Goal: Task Accomplishment & Management: Complete application form

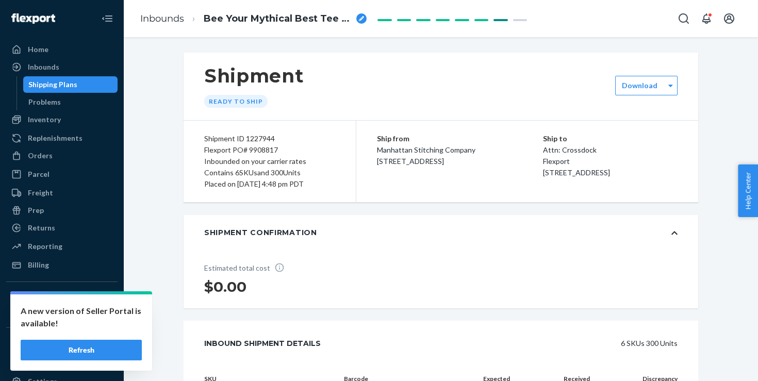
click at [528, 56] on div "Shipment Ready to ship" at bounding box center [440, 87] width 514 height 68
click at [426, 81] on div "Shipment Ready to ship" at bounding box center [440, 87] width 514 height 68
click at [265, 77] on h1 "Shipment" at bounding box center [253, 76] width 99 height 22
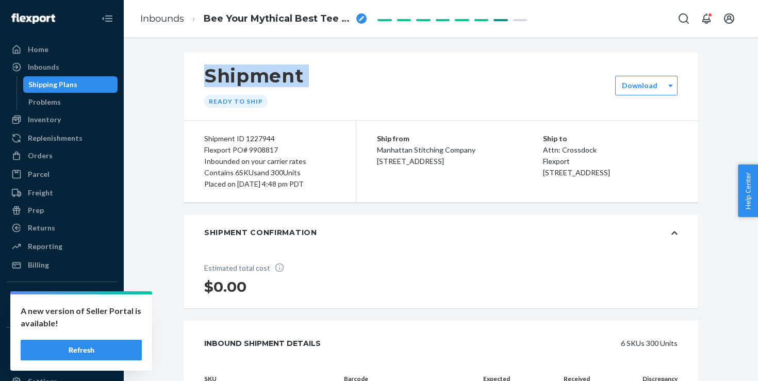
click at [265, 77] on h1 "Shipment" at bounding box center [253, 76] width 99 height 22
click at [305, 130] on div "Shipment ID 1227944 Flexport PO# 9908817 Inbounded on your carrier rates Contai…" at bounding box center [269, 161] width 173 height 81
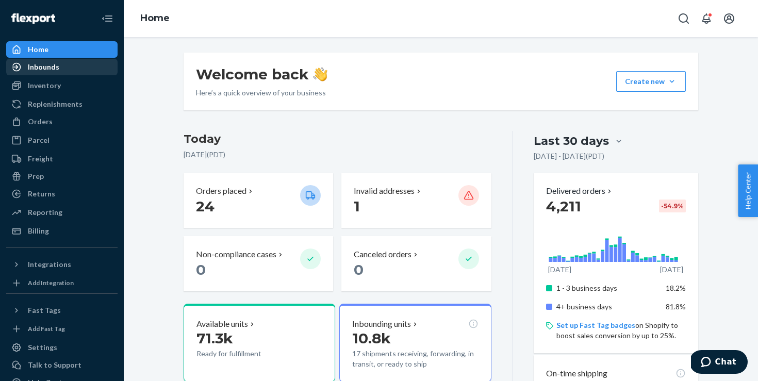
click at [47, 70] on div "Inbounds" at bounding box center [43, 67] width 31 height 10
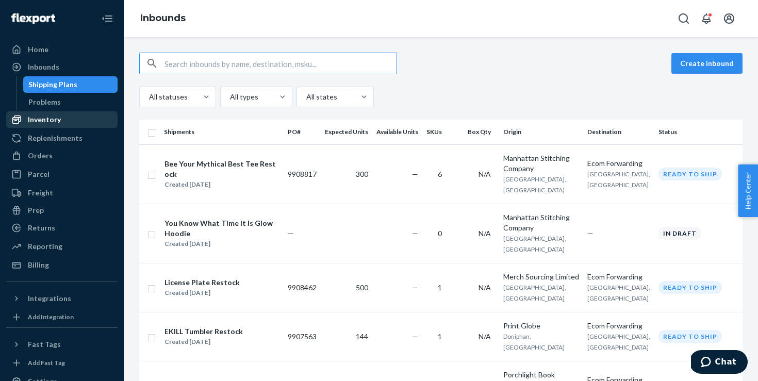
click at [54, 117] on div "Inventory" at bounding box center [44, 119] width 33 height 10
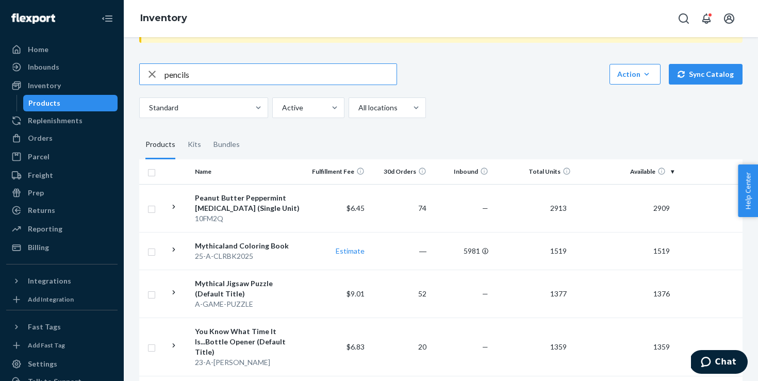
scroll to position [66, 0]
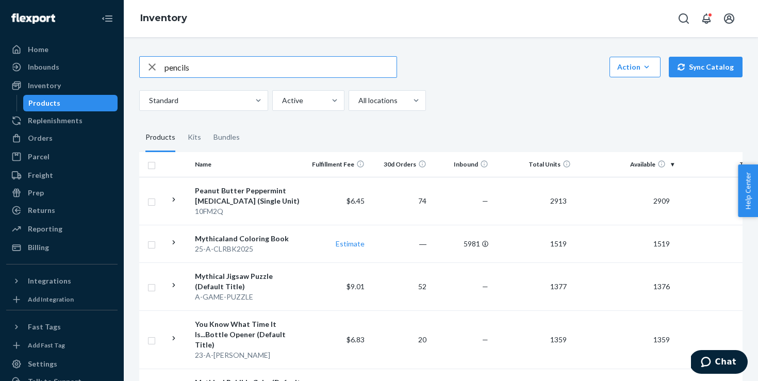
type input "pencils"
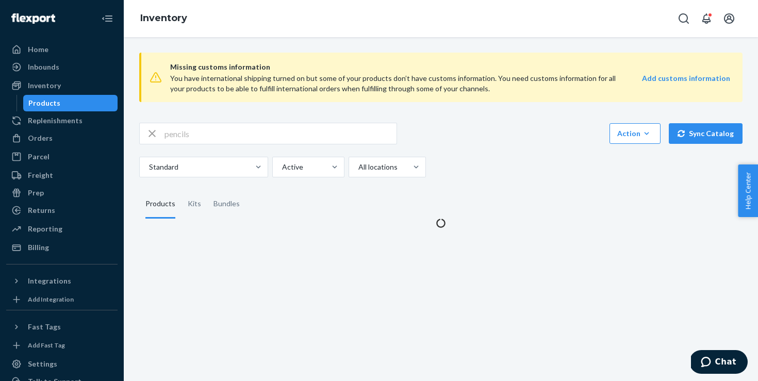
scroll to position [0, 0]
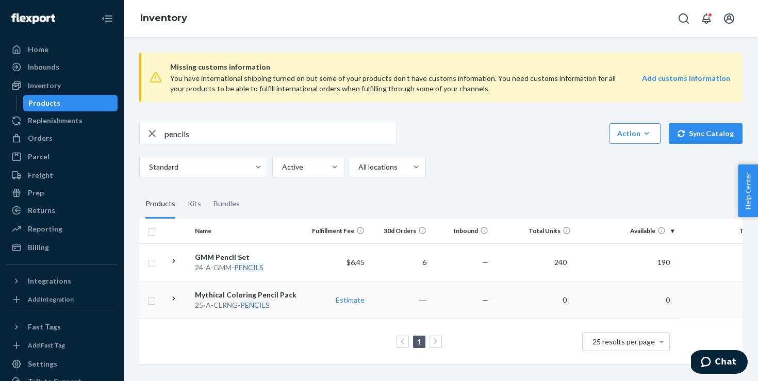
click at [297, 307] on div "25-A-CLRNG- PENCILS" at bounding box center [249, 305] width 108 height 10
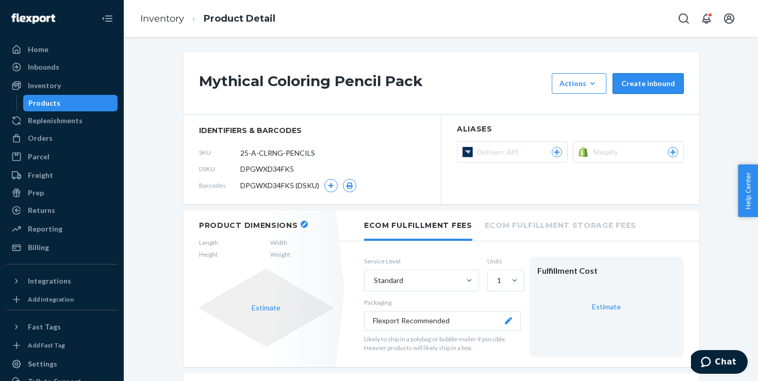
click at [661, 79] on button "Create inbound" at bounding box center [647, 83] width 71 height 21
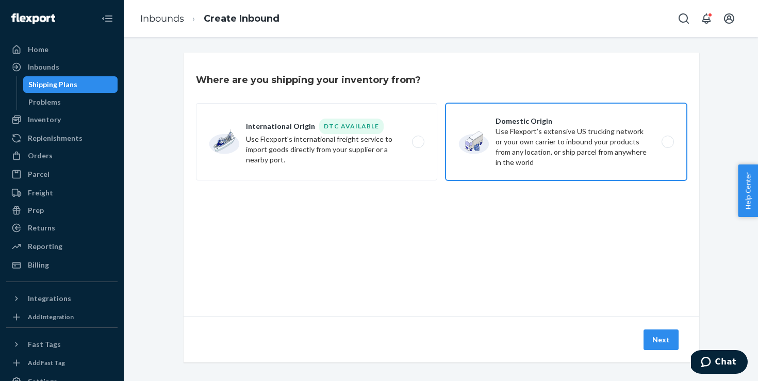
click at [520, 128] on label "Domestic Origin Use Flexport’s extensive US trucking network or your own carrie…" at bounding box center [565, 141] width 241 height 77
click at [667, 139] on input "Domestic Origin Use Flexport’s extensive US trucking network or your own carrie…" at bounding box center [670, 142] width 7 height 7
radio input "true"
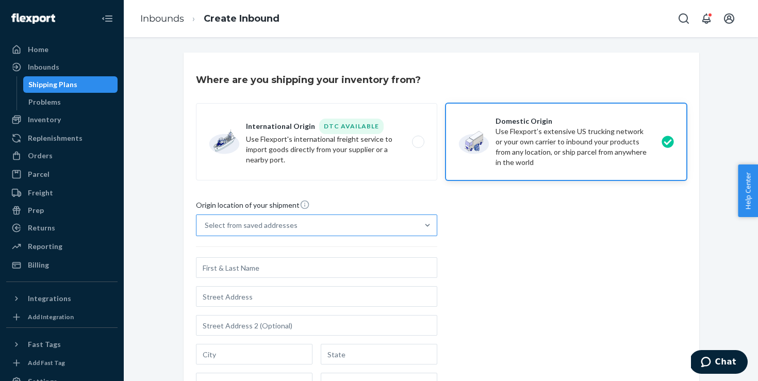
click at [301, 230] on div "Select from saved addresses" at bounding box center [307, 225] width 222 height 21
click at [206, 230] on input "Select from saved addresses" at bounding box center [205, 225] width 1 height 10
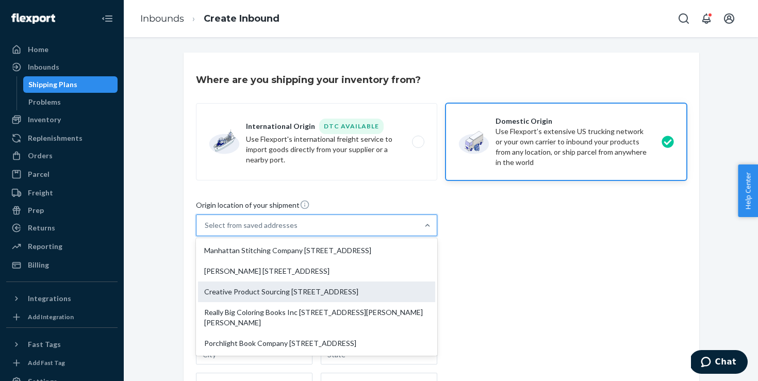
click at [315, 302] on div "Creative Product Sourcing [STREET_ADDRESS]" at bounding box center [316, 291] width 237 height 21
click at [206, 230] on input "option Creative Product Sourcing [STREET_ADDRESS] focused, 3 of 5. 5 results av…" at bounding box center [205, 225] width 1 height 10
type input "Creative Product Sourcing"
type input "1222 Puerta Del Sol"
type input "[GEOGRAPHIC_DATA]"
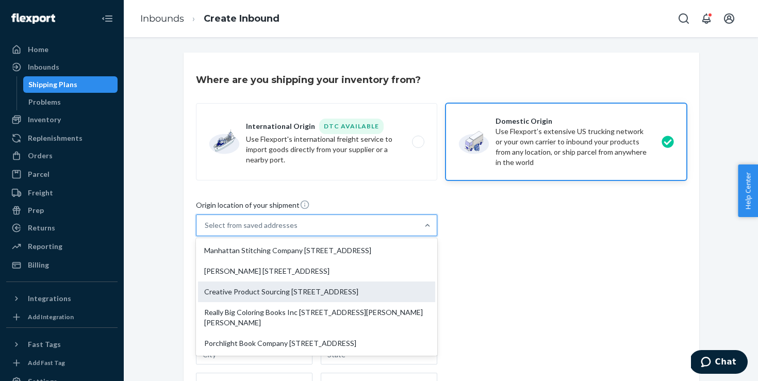
type input "CA"
type input "92673"
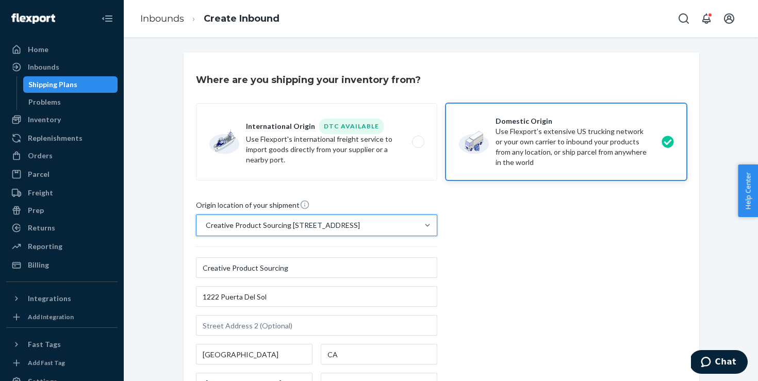
scroll to position [190, 0]
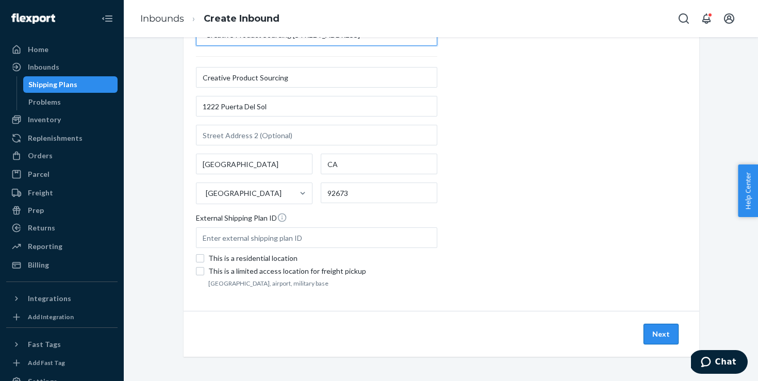
click at [663, 337] on button "Next" at bounding box center [660, 334] width 35 height 21
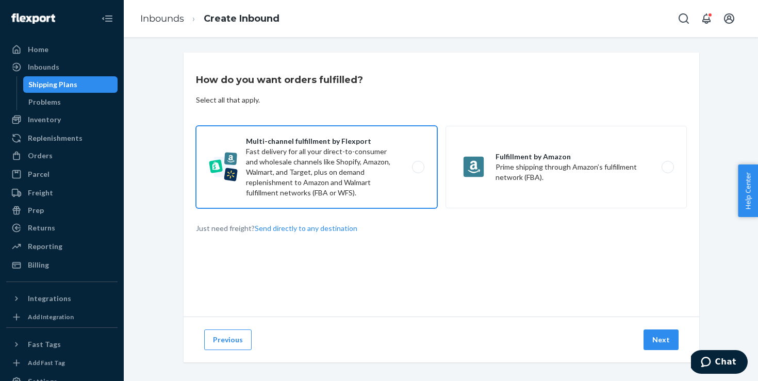
click at [377, 151] on label "Multi-channel fulfillment by Flexport Fast delivery for all your direct-to-cons…" at bounding box center [316, 167] width 241 height 82
click at [417, 164] on input "Multi-channel fulfillment by Flexport Fast delivery for all your direct-to-cons…" at bounding box center [420, 167] width 7 height 7
radio input "true"
click at [672, 348] on button "Next" at bounding box center [660, 339] width 35 height 21
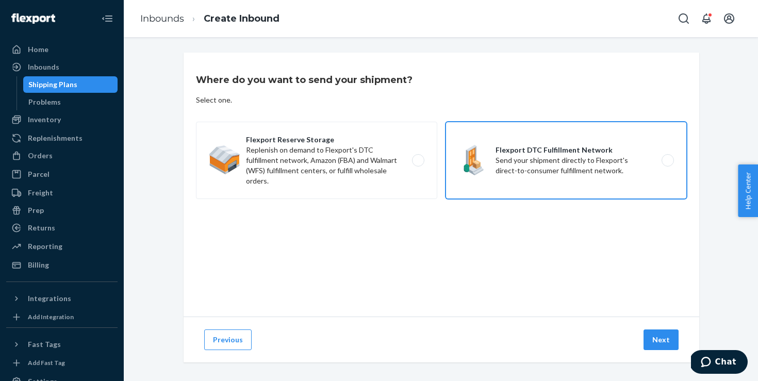
click at [515, 174] on label "Flexport DTC Fulfillment Network Send your shipment directly to Flexport's dire…" at bounding box center [565, 160] width 241 height 77
click at [667, 164] on input "Flexport DTC Fulfillment Network Send your shipment directly to Flexport's dire…" at bounding box center [670, 160] width 7 height 7
radio input "true"
click at [670, 343] on button "Next" at bounding box center [660, 339] width 35 height 21
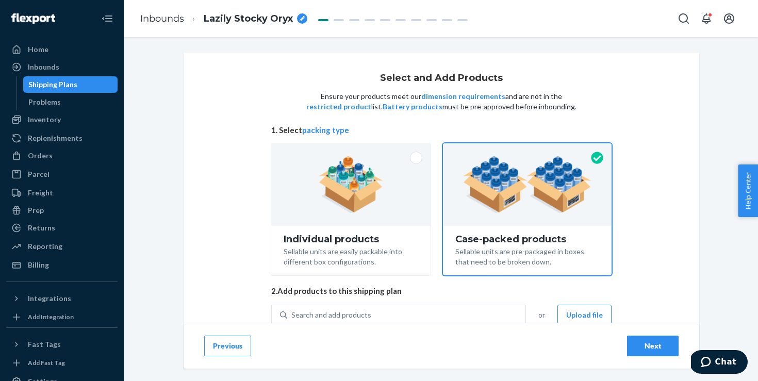
click at [303, 16] on icon "breadcrumbs" at bounding box center [301, 18] width 5 height 5
type input "Mythical Coloring Pencils"
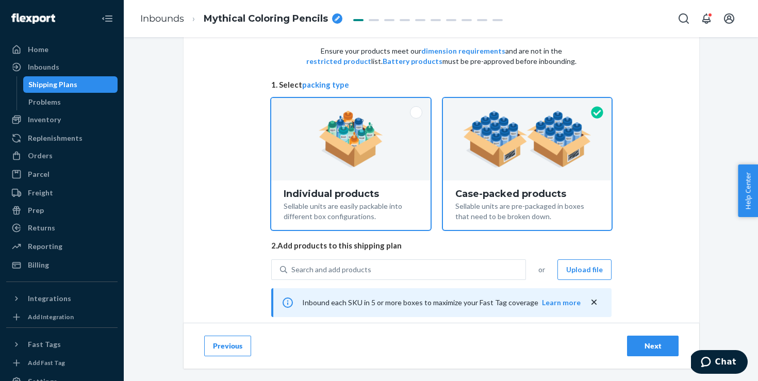
scroll to position [126, 0]
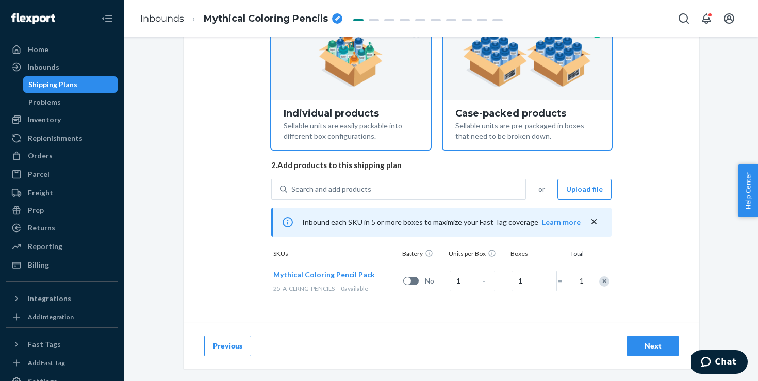
click at [399, 108] on div "Individual products" at bounding box center [350, 113] width 134 height 10
click at [354, 24] on input "Individual products Sellable units are easily packable into different box confi…" at bounding box center [350, 21] width 7 height 7
radio input "true"
radio input "false"
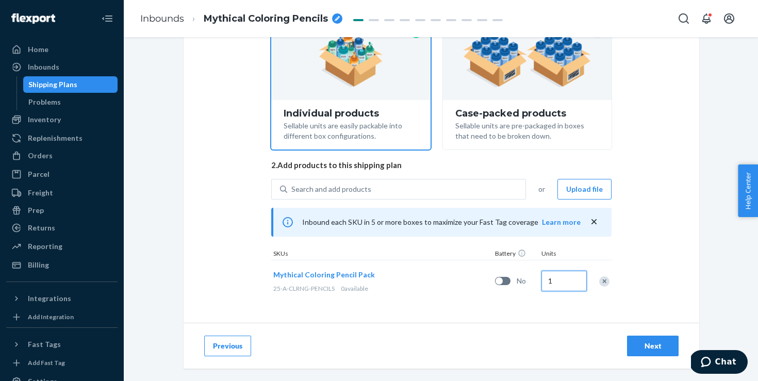
click at [557, 287] on input "1" at bounding box center [563, 281] width 45 height 21
type input "500"
click at [661, 337] on button "Next" at bounding box center [653, 345] width 52 height 21
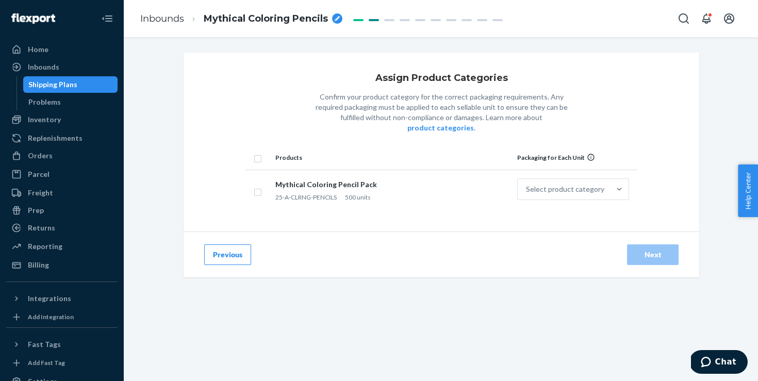
click at [272, 145] on th "Products" at bounding box center [392, 157] width 242 height 25
click at [258, 152] on input "checkbox" at bounding box center [258, 157] width 8 height 11
checkbox input "true"
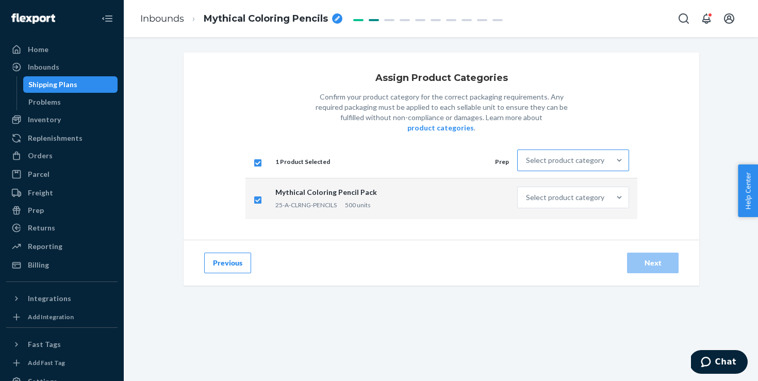
click at [534, 155] on div "Select product category" at bounding box center [565, 160] width 78 height 10
click at [527, 155] on input "Select product category" at bounding box center [526, 160] width 1 height 10
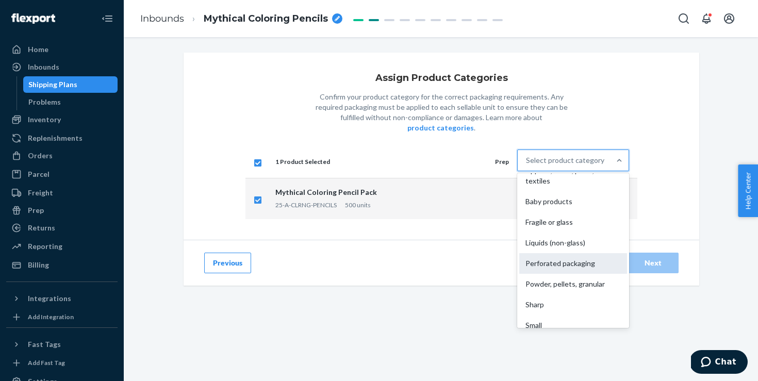
scroll to position [66, 0]
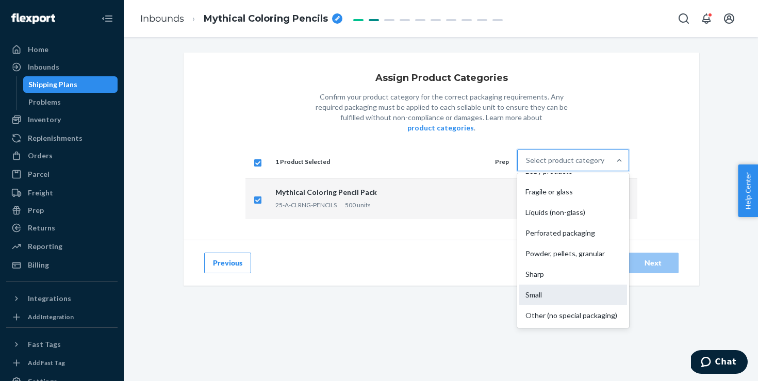
click at [565, 284] on div "Small" at bounding box center [573, 294] width 108 height 21
click at [527, 165] on input "option Small focused, 9 of 10. 10 results available. Use Up and Down to choose …" at bounding box center [526, 160] width 1 height 10
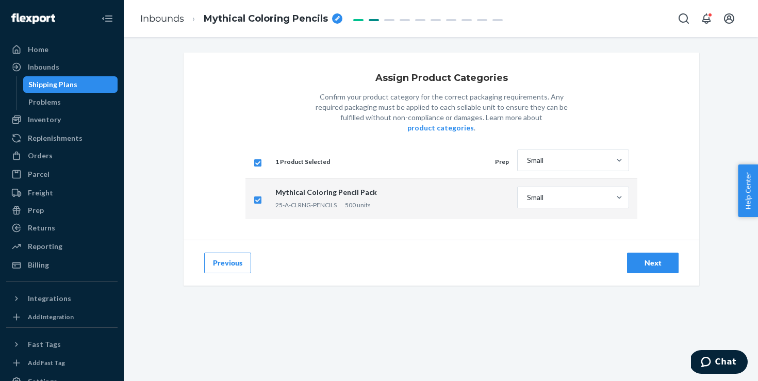
click at [638, 258] on div "Next" at bounding box center [652, 263] width 34 height 10
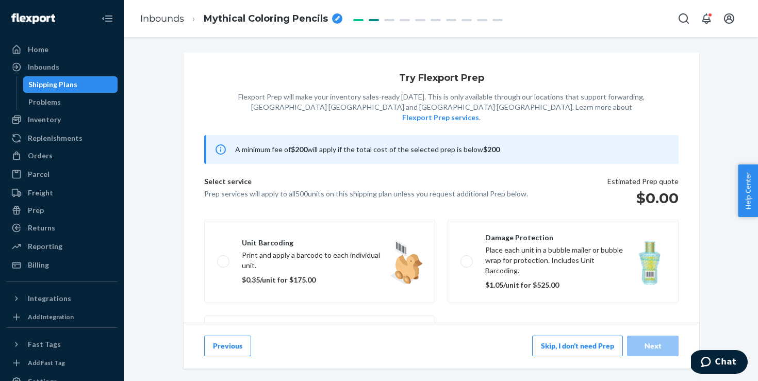
click at [582, 347] on button "Skip, I don't need Prep" at bounding box center [577, 345] width 91 height 21
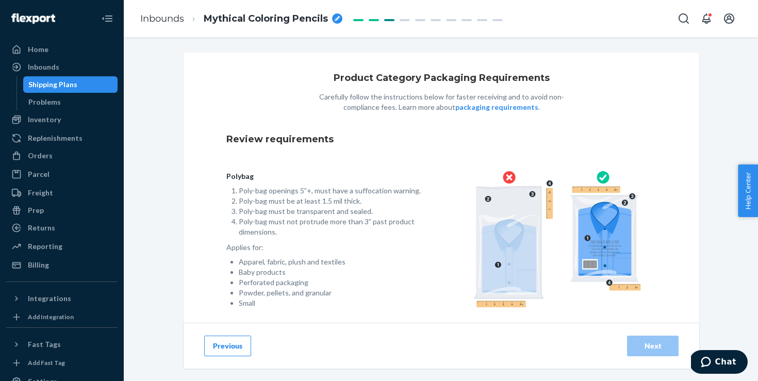
scroll to position [65, 0]
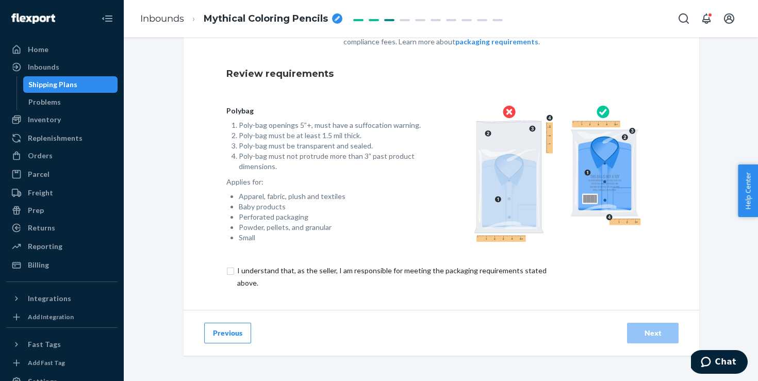
click at [442, 254] on div "Polybag Poly-bag openings 5”+, must have a suffocation warning. Poly-bag must b…" at bounding box center [441, 176] width 430 height 175
click at [450, 274] on input "checkbox" at bounding box center [397, 276] width 343 height 25
checkbox input "true"
click at [637, 325] on button "Next" at bounding box center [653, 333] width 52 height 21
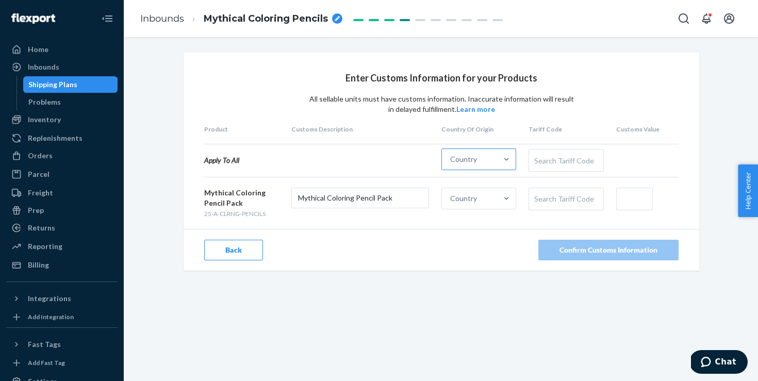
click at [501, 166] on div at bounding box center [506, 159] width 19 height 21
click at [451, 164] on input "Country" at bounding box center [450, 159] width 1 height 10
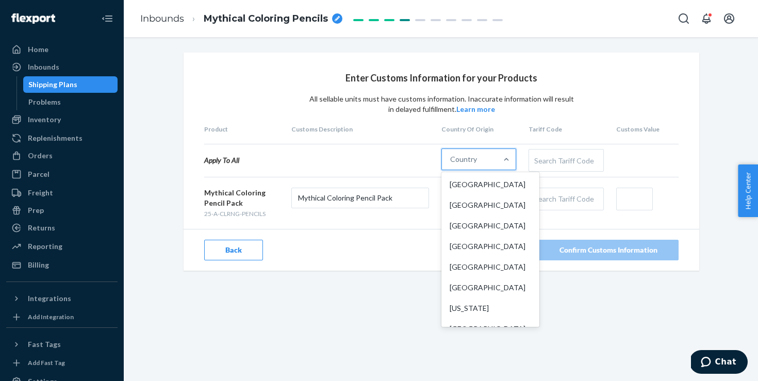
click at [500, 173] on div "[GEOGRAPHIC_DATA] [GEOGRAPHIC_DATA] [GEOGRAPHIC_DATA] [GEOGRAPHIC_DATA] [GEOGRA…" at bounding box center [490, 249] width 98 height 155
click at [451, 164] on input "option [GEOGRAPHIC_DATA] focused, 1 of 249. 249 results available. Use Up and D…" at bounding box center [450, 159] width 1 height 10
click at [500, 173] on div "[GEOGRAPHIC_DATA] [GEOGRAPHIC_DATA] [GEOGRAPHIC_DATA] [GEOGRAPHIC_DATA] [GEOGRA…" at bounding box center [490, 249] width 98 height 155
click at [451, 164] on input "option [GEOGRAPHIC_DATA] focused, 1 of 249. 249 results available. Use Up and D…" at bounding box center [450, 159] width 1 height 10
click at [501, 185] on div "[GEOGRAPHIC_DATA]" at bounding box center [490, 184] width 94 height 21
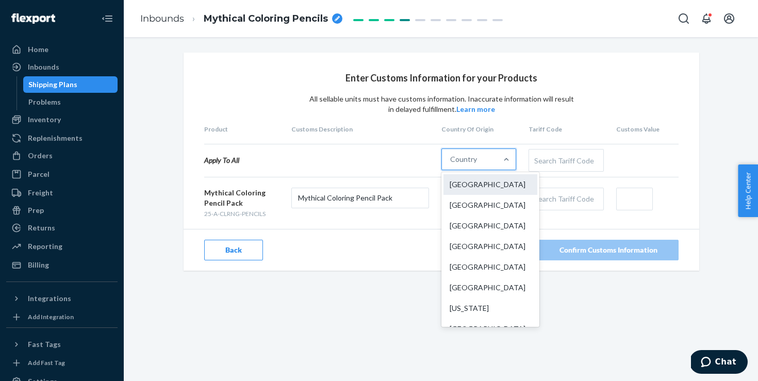
click at [451, 164] on input "option [GEOGRAPHIC_DATA] focused, 1 of 249. 249 results available. Use Up and D…" at bounding box center [450, 159] width 1 height 10
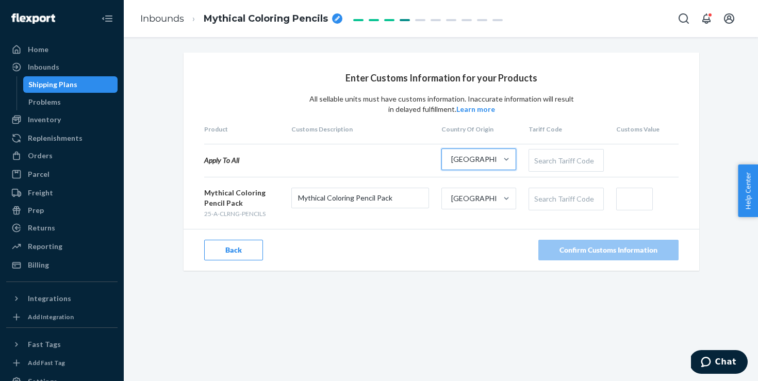
click at [593, 160] on div "Search Tariff Code" at bounding box center [566, 160] width 74 height 22
type input "15"
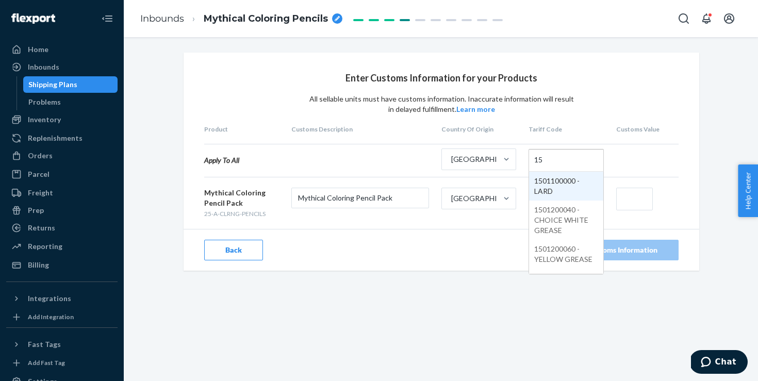
click at [636, 196] on input "text" at bounding box center [634, 199] width 37 height 23
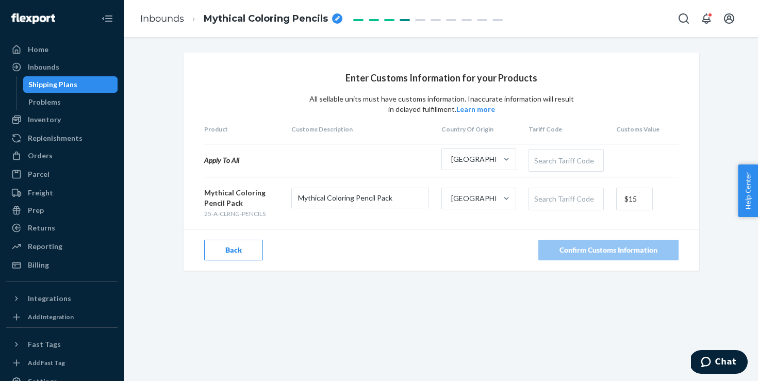
type input "$15"
click at [559, 163] on div "Search Tariff Code" at bounding box center [566, 160] width 74 height 22
type input "pencil"
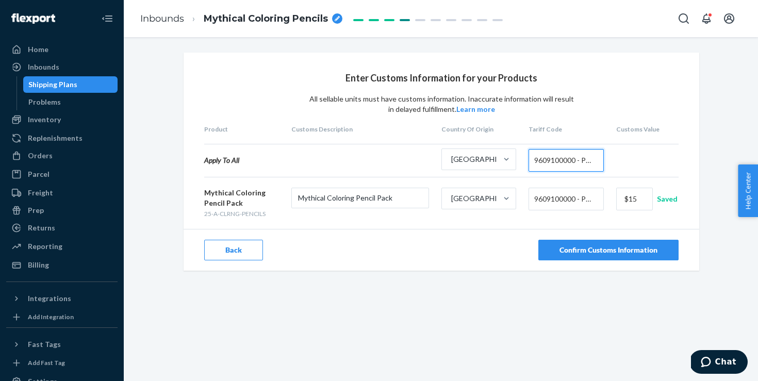
click at [568, 243] on button "Confirm Customs Information" at bounding box center [608, 250] width 140 height 21
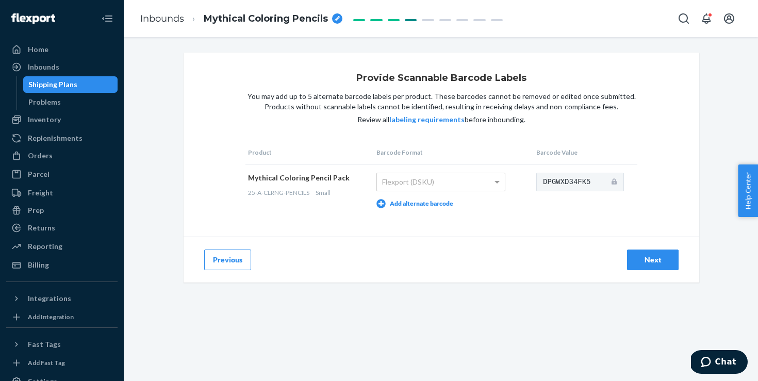
click at [217, 182] on div "Provide Scannable Barcode Labels You may add up to 5 alternate barcode labels p…" at bounding box center [440, 145] width 515 height 184
click at [657, 255] on div "Next" at bounding box center [652, 260] width 34 height 10
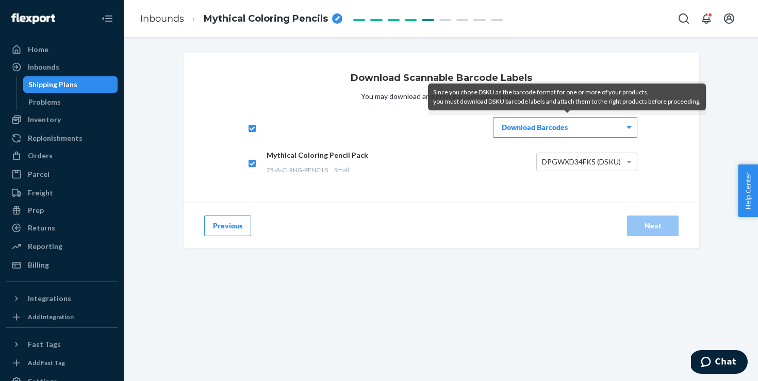
click at [592, 128] on div "Download Barcodes" at bounding box center [564, 127] width 143 height 20
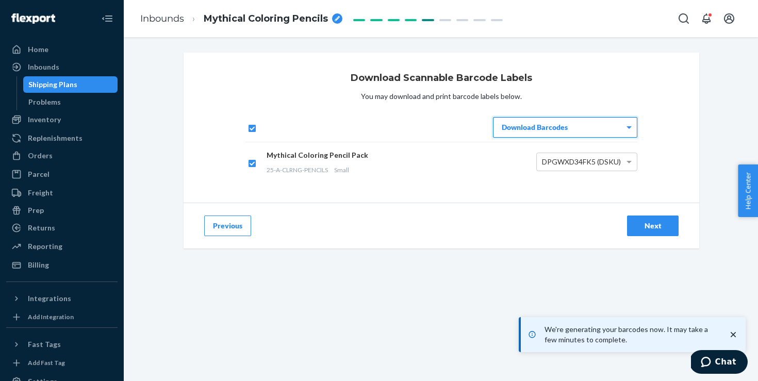
click at [642, 278] on div "Download Scannable Barcode Labels You may download and print barcode labels bel…" at bounding box center [440, 259] width 618 height 412
click at [646, 216] on button "Next" at bounding box center [653, 225] width 52 height 21
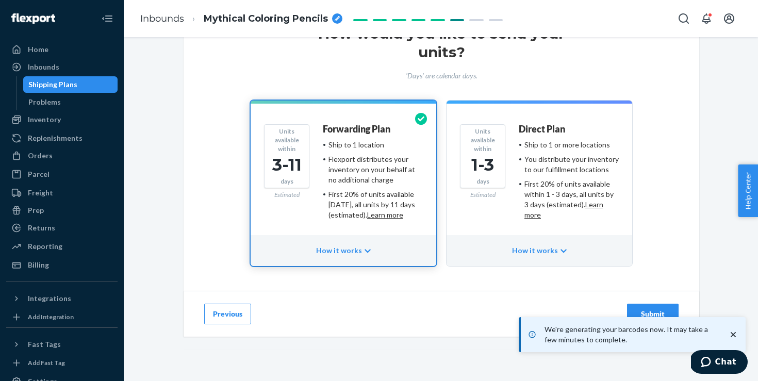
scroll to position [58, 0]
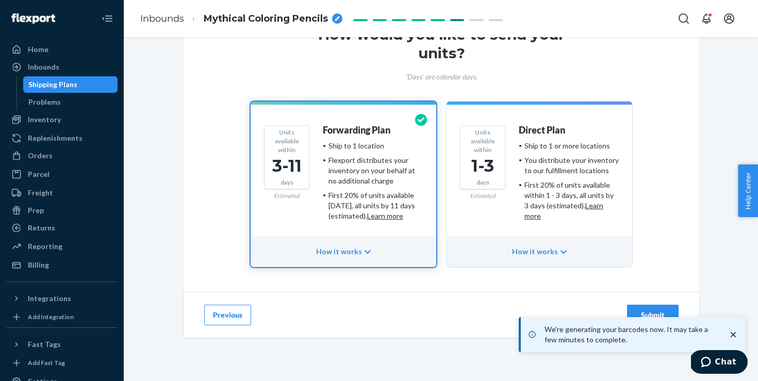
click at [652, 315] on div "Submit" at bounding box center [652, 315] width 34 height 10
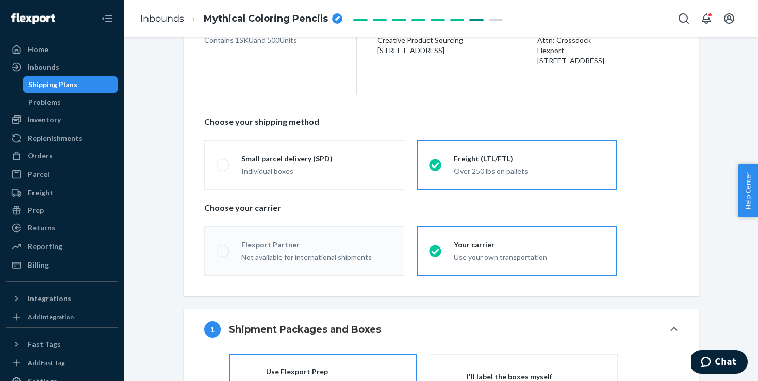
scroll to position [109, 0]
radio input "true"
radio input "false"
radio input "true"
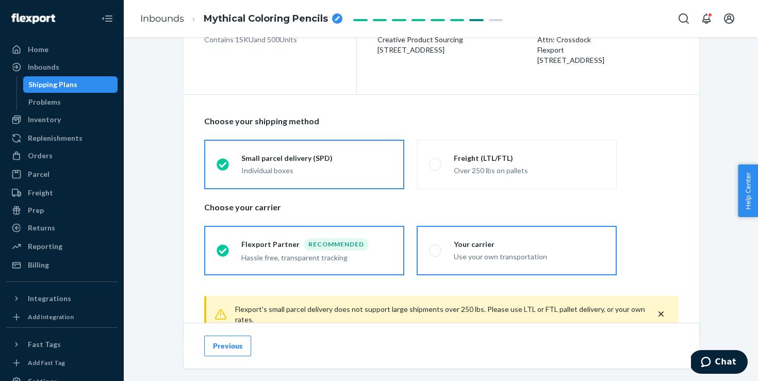
click at [498, 260] on div "Use your own transportation" at bounding box center [528, 256] width 150 height 10
click at [435, 254] on input "Your carrier Use your own transportation" at bounding box center [432, 250] width 7 height 7
radio input "true"
radio input "false"
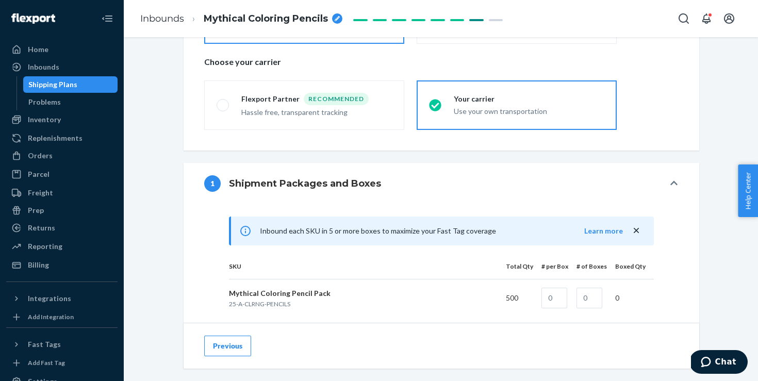
scroll to position [377, 0]
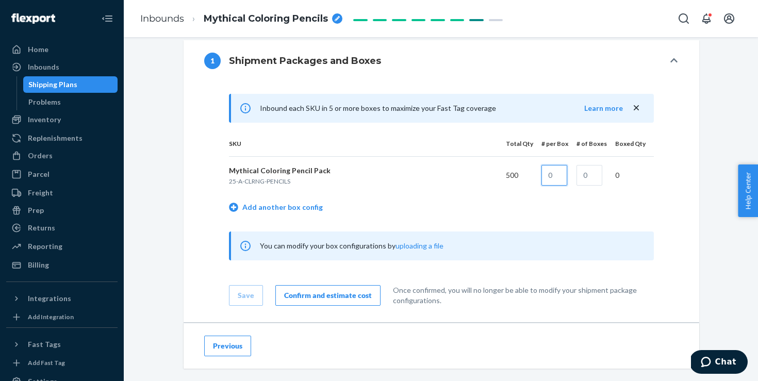
click at [562, 175] on input "text" at bounding box center [554, 175] width 26 height 21
type input "100"
type input "5"
click at [634, 196] on td "Add another box config" at bounding box center [441, 208] width 425 height 29
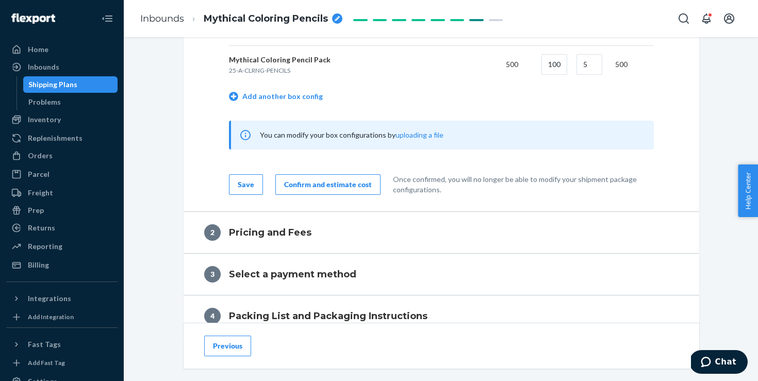
scroll to position [491, 0]
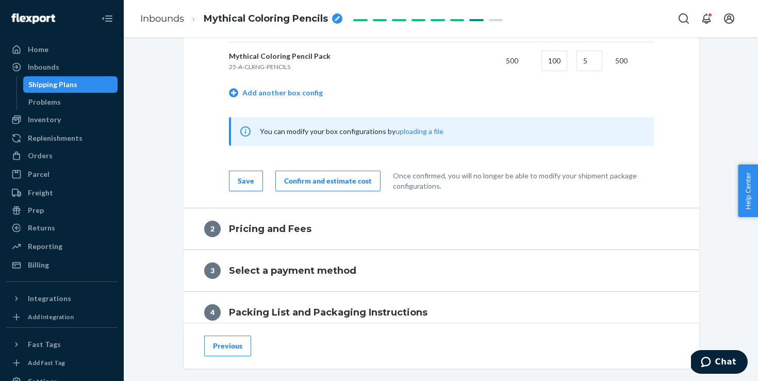
click at [342, 186] on button "Confirm and estimate cost" at bounding box center [327, 181] width 105 height 21
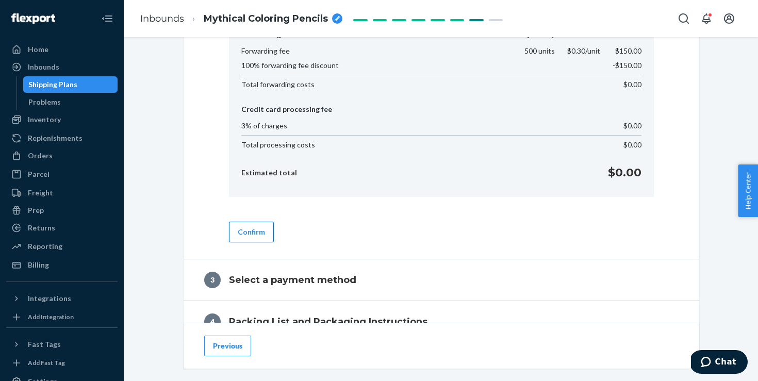
click at [255, 225] on button "Confirm" at bounding box center [251, 232] width 45 height 21
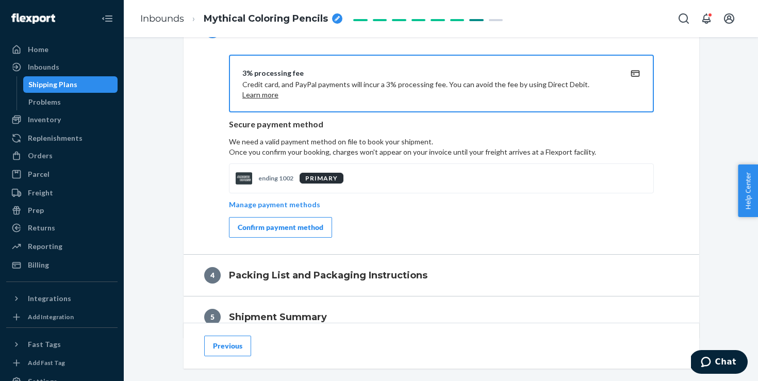
click at [277, 223] on div "Confirm payment method" at bounding box center [281, 227] width 86 height 10
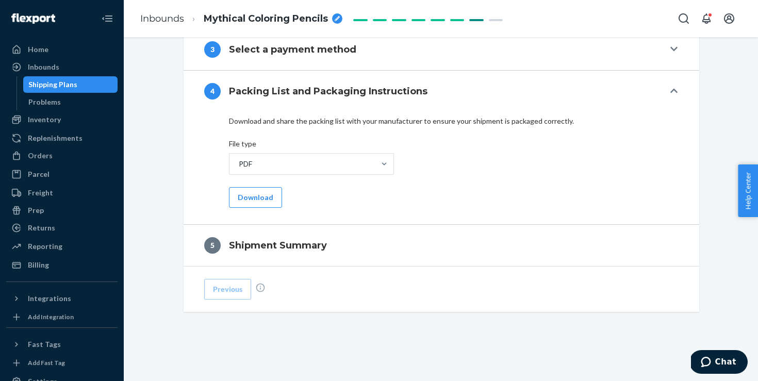
click at [248, 210] on div "Download and share the packing list with your manufacturer to ensure your shipm…" at bounding box center [440, 168] width 515 height 112
click at [251, 201] on button "Download" at bounding box center [255, 197] width 53 height 21
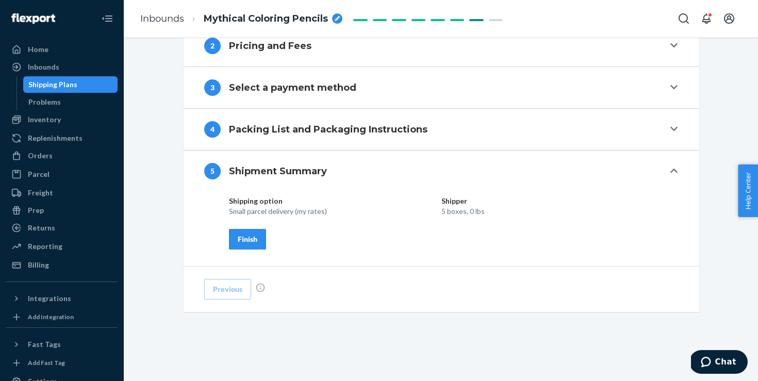
scroll to position [433, 0]
click at [257, 234] on div "Finish" at bounding box center [248, 239] width 20 height 10
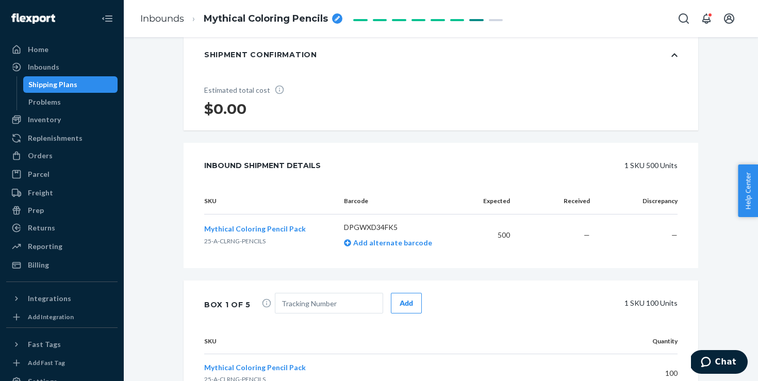
scroll to position [0, 0]
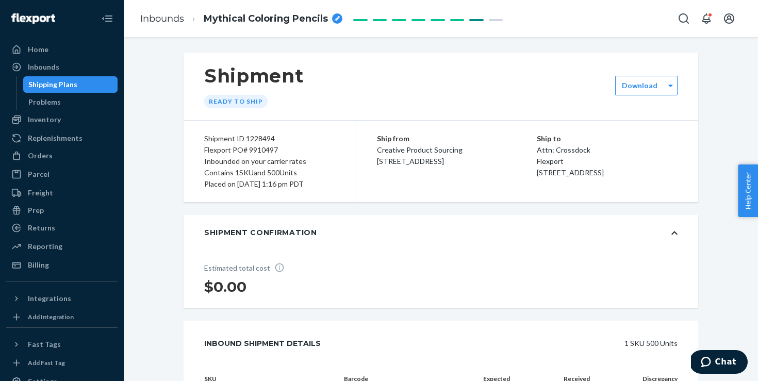
click at [330, 250] on div "Estimated total cost $0.00" at bounding box center [440, 279] width 514 height 58
click at [659, 88] on div "Download" at bounding box center [639, 85] width 48 height 10
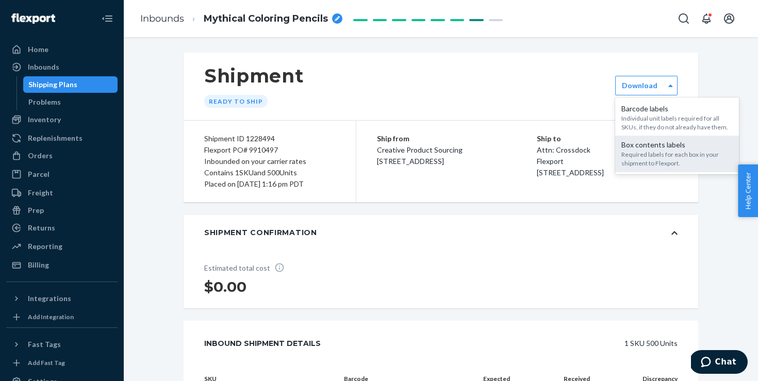
click at [654, 136] on div "Box contents labels Required labels for each box in your shipment to Flexport." at bounding box center [677, 154] width 124 height 36
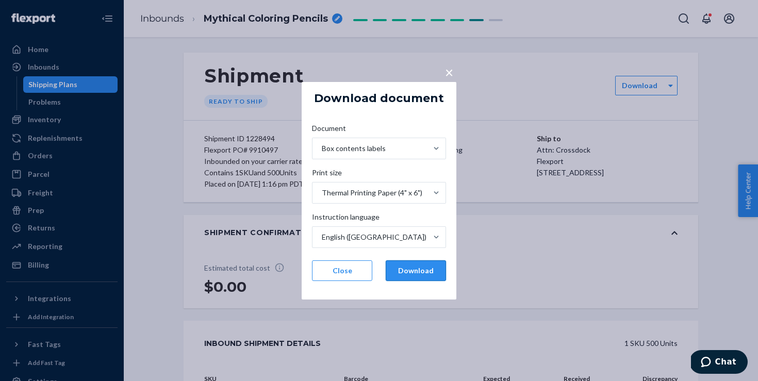
click at [428, 265] on button "Download" at bounding box center [415, 270] width 60 height 21
